Goal: Transaction & Acquisition: Book appointment/travel/reservation

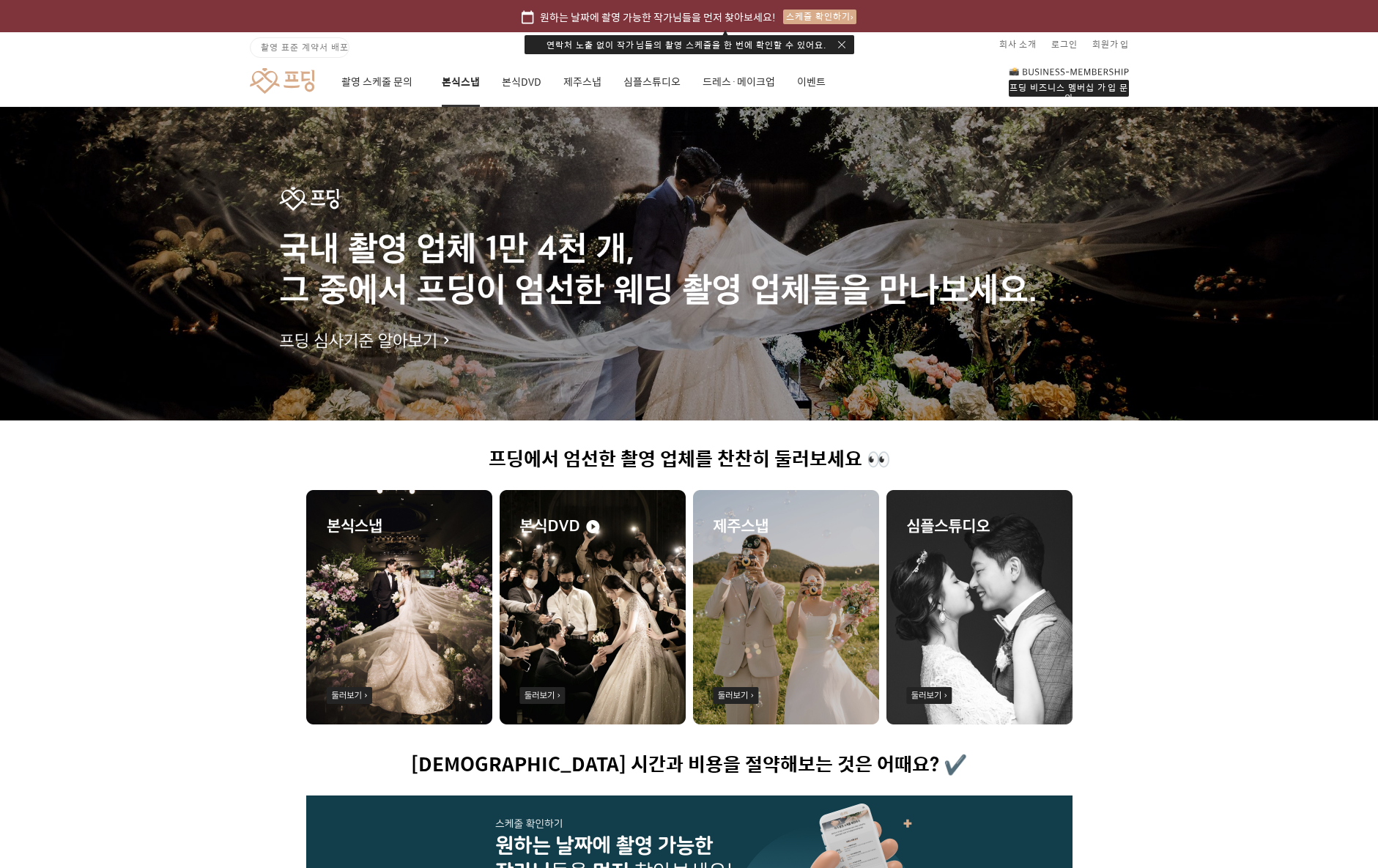
click at [459, 83] on link "본식스냅" at bounding box center [461, 82] width 38 height 50
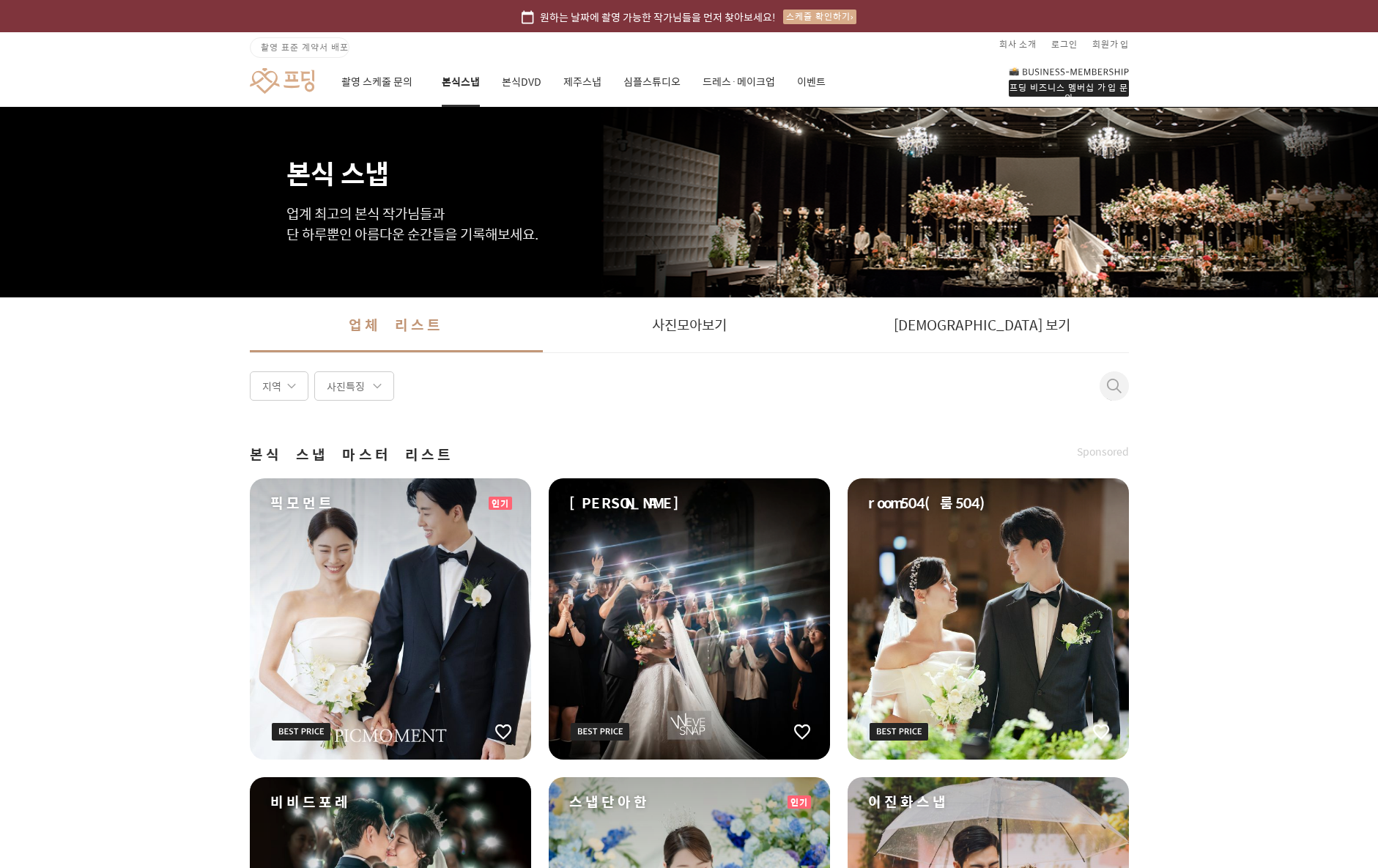
click at [256, 393] on div "지역" at bounding box center [279, 386] width 58 height 30
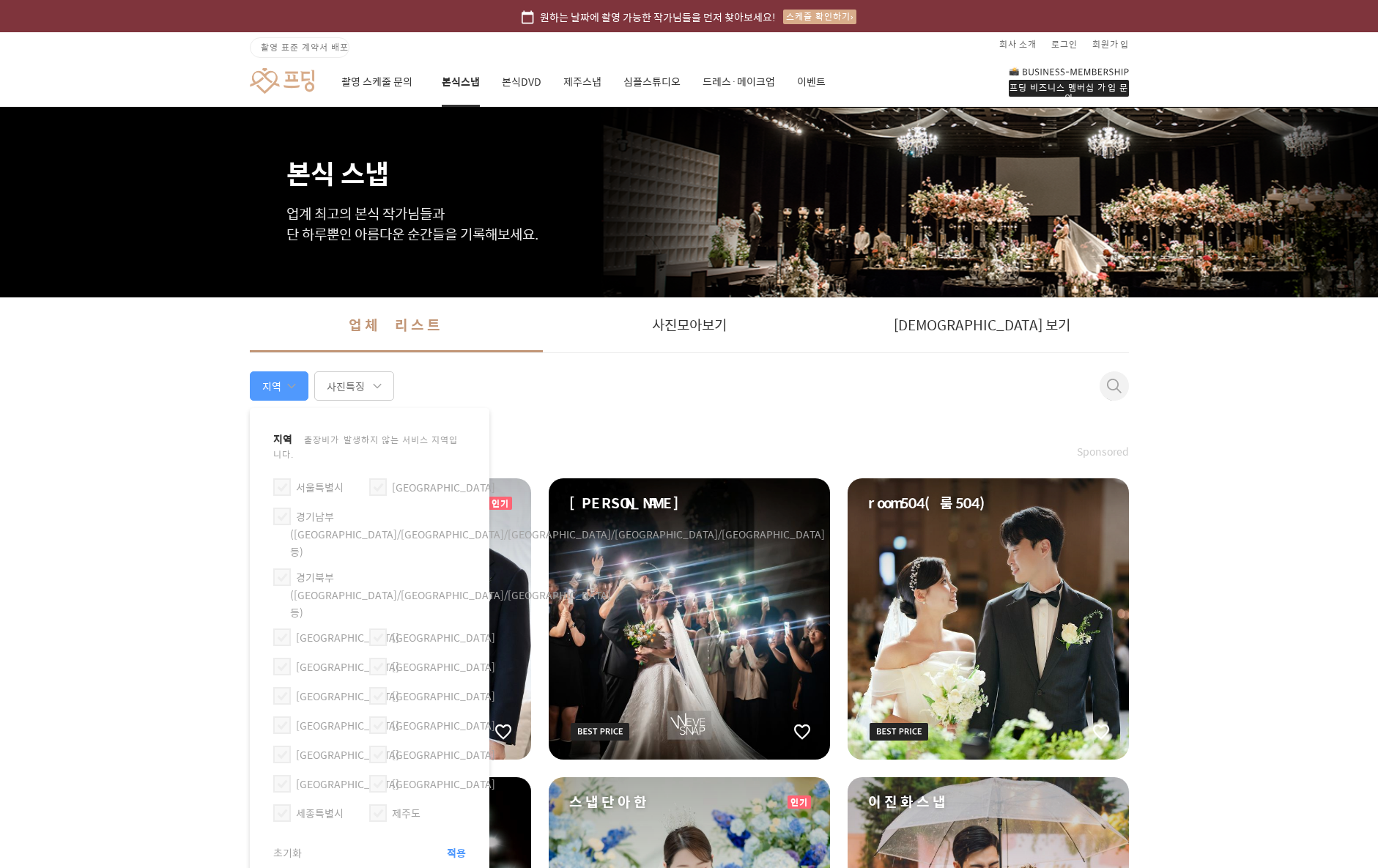
click at [394, 805] on label "제주도" at bounding box center [406, 813] width 29 height 16
click at [383, 804] on span at bounding box center [378, 813] width 18 height 18
click at [373, 806] on input "제주도" at bounding box center [373, 806] width 1 height 1
checkbox input "true"
click at [453, 845] on span "적용" at bounding box center [456, 852] width 19 height 15
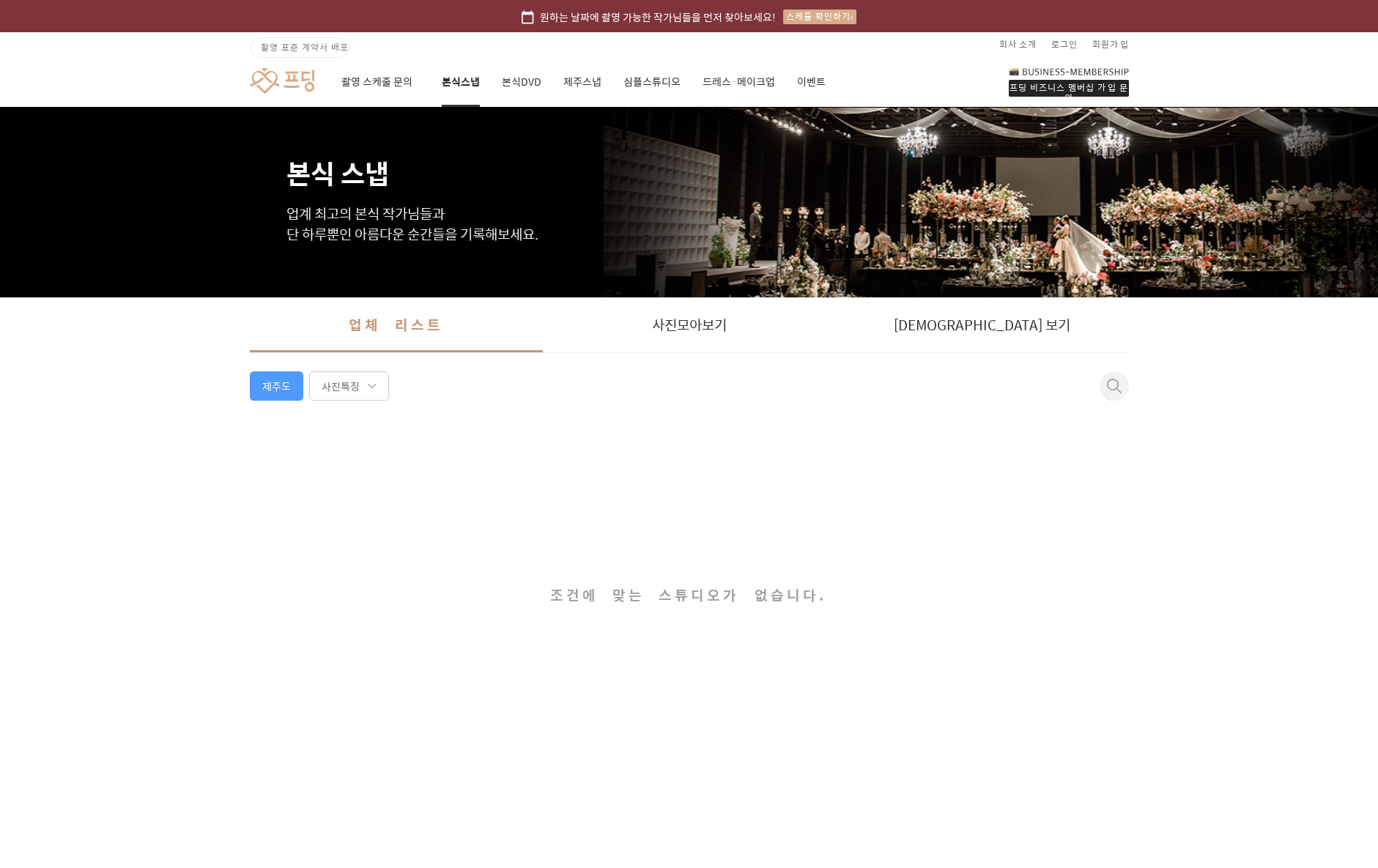
click at [1090, 565] on article "조건에 맞는 스튜디오가 없습니다." at bounding box center [690, 595] width 879 height 373
